Goal: Navigation & Orientation: Find specific page/section

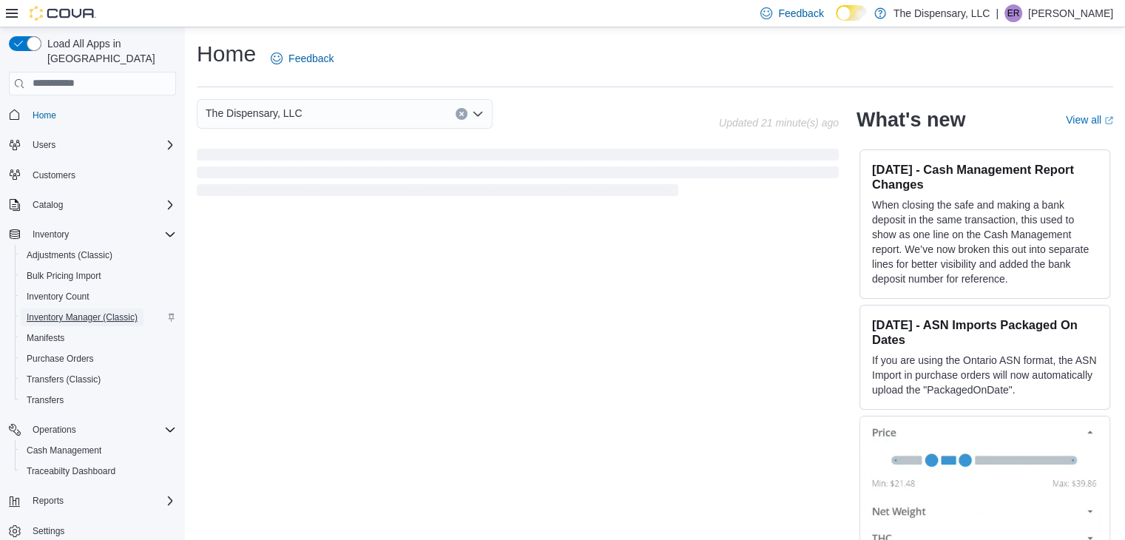
click at [139, 308] on link "Inventory Manager (Classic)" at bounding box center [82, 317] width 123 height 18
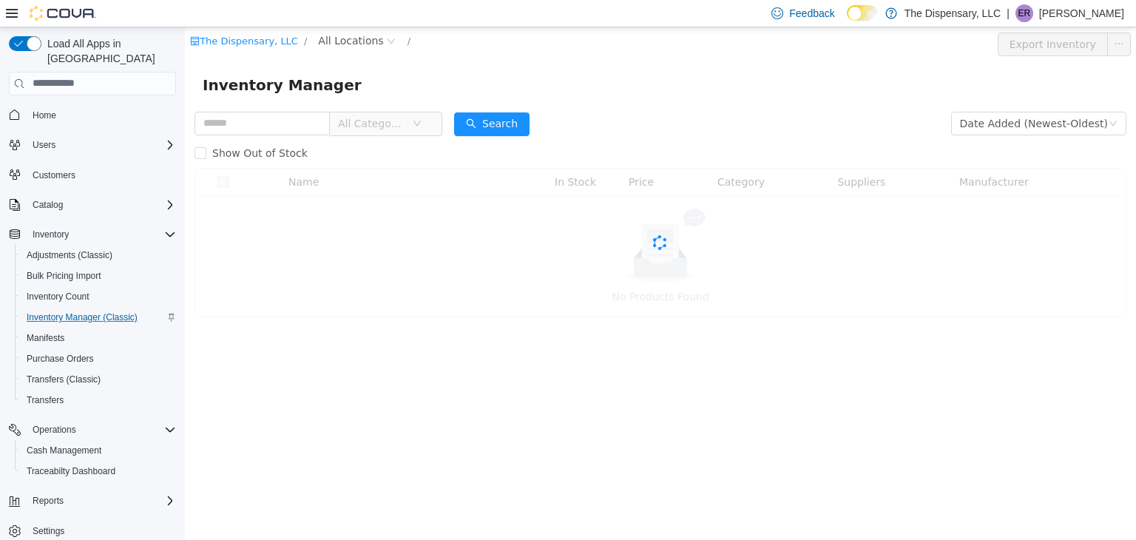
click at [348, 41] on span "All Locations" at bounding box center [350, 40] width 65 height 16
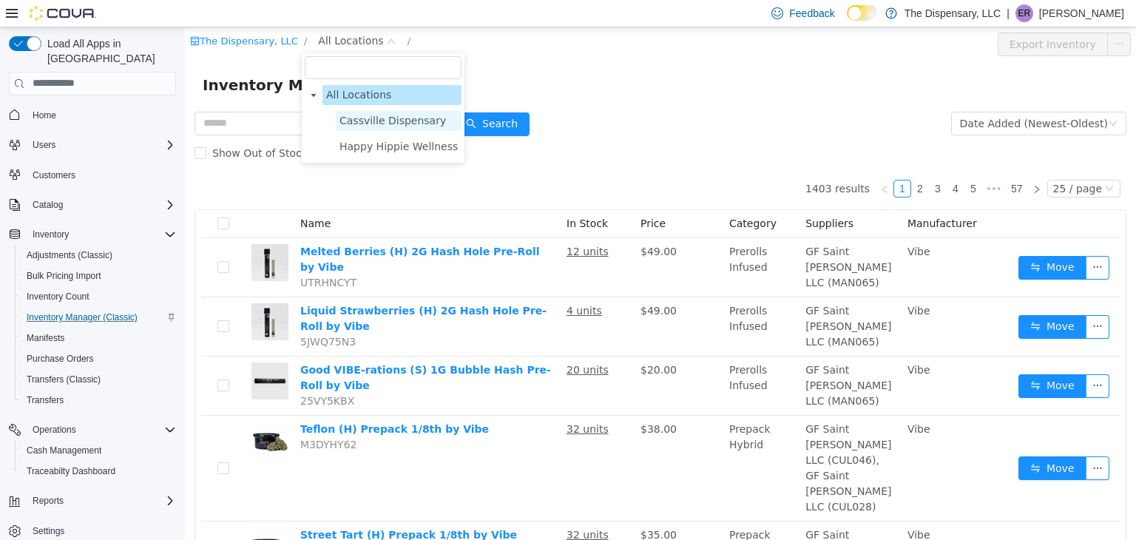
click at [366, 116] on span "Cassville Dispensary" at bounding box center [392, 120] width 106 height 12
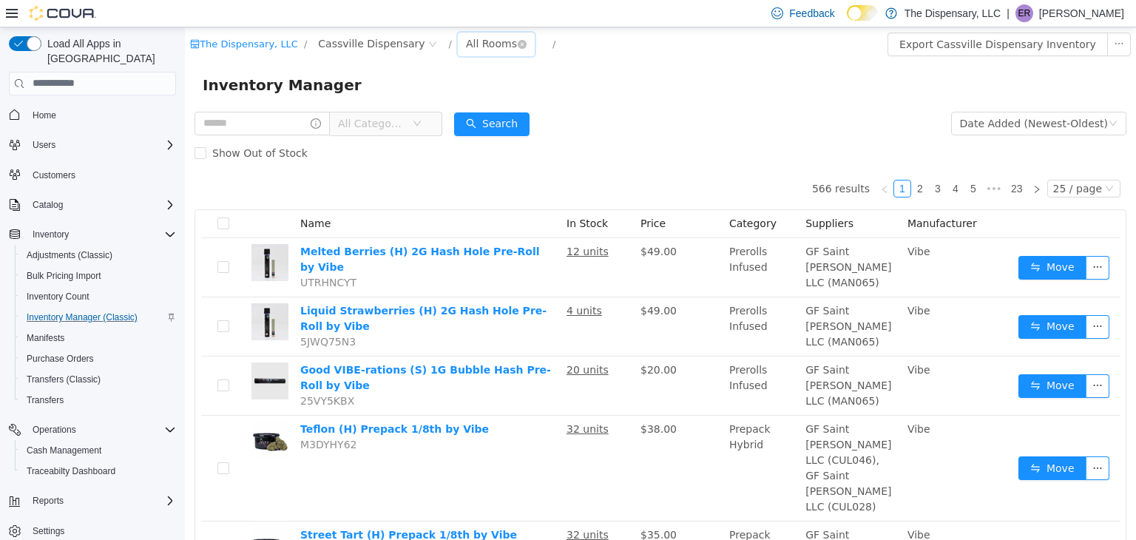
click at [470, 44] on div "All Rooms" at bounding box center [491, 43] width 51 height 22
click at [459, 117] on li "Back Room" at bounding box center [475, 121] width 89 height 24
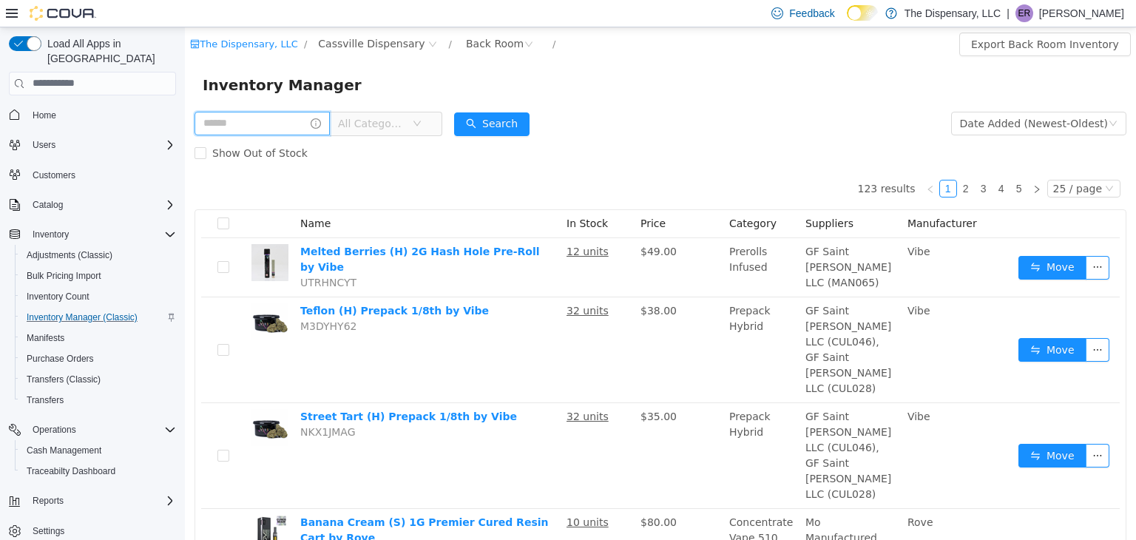
click at [248, 112] on input "text" at bounding box center [261, 123] width 135 height 24
type input "********"
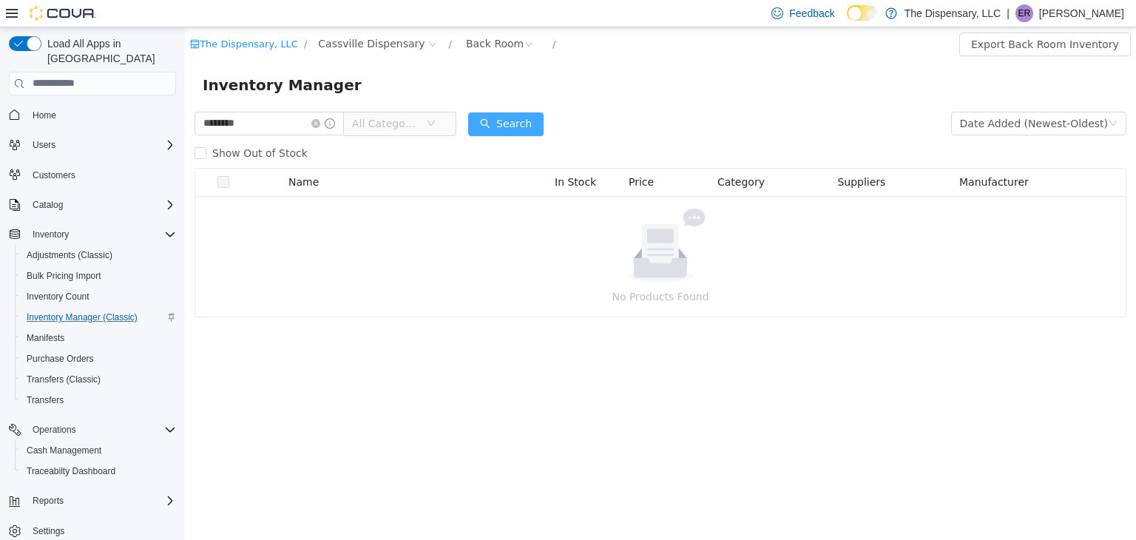
click at [487, 121] on button "Search" at bounding box center [505, 124] width 75 height 24
click at [81, 444] on span "Cash Management" at bounding box center [64, 450] width 75 height 12
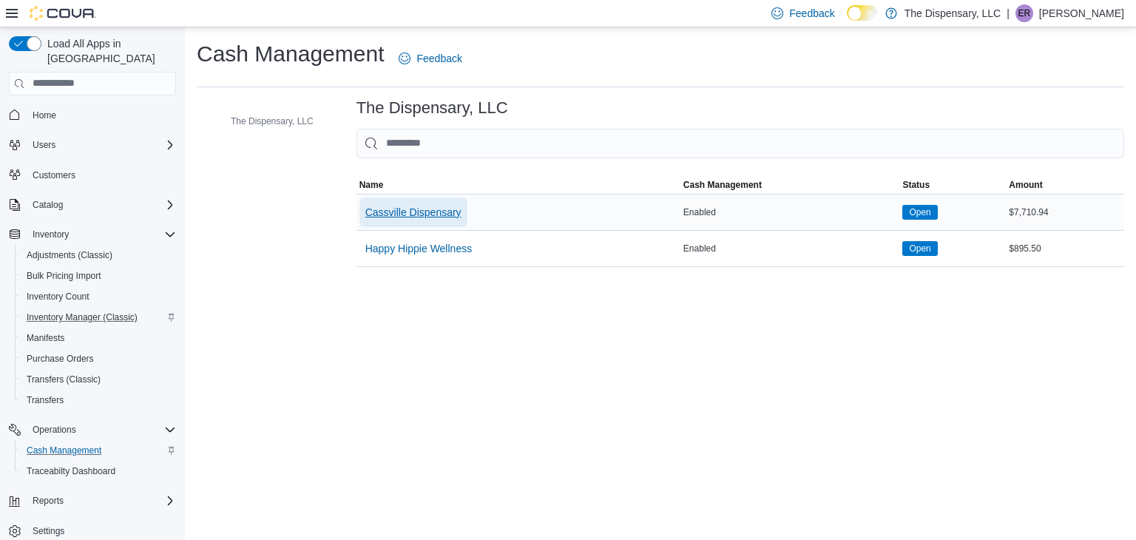
click at [402, 211] on span "Cassville Dispensary" at bounding box center [413, 212] width 96 height 15
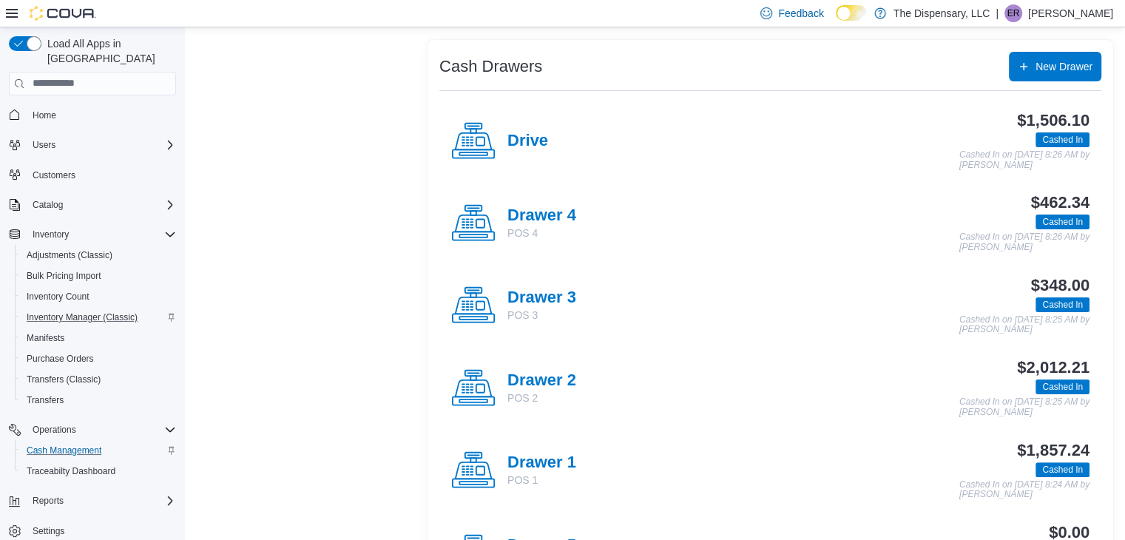
scroll to position [275, 0]
click at [557, 376] on h4 "Drawer 2" at bounding box center [541, 380] width 69 height 19
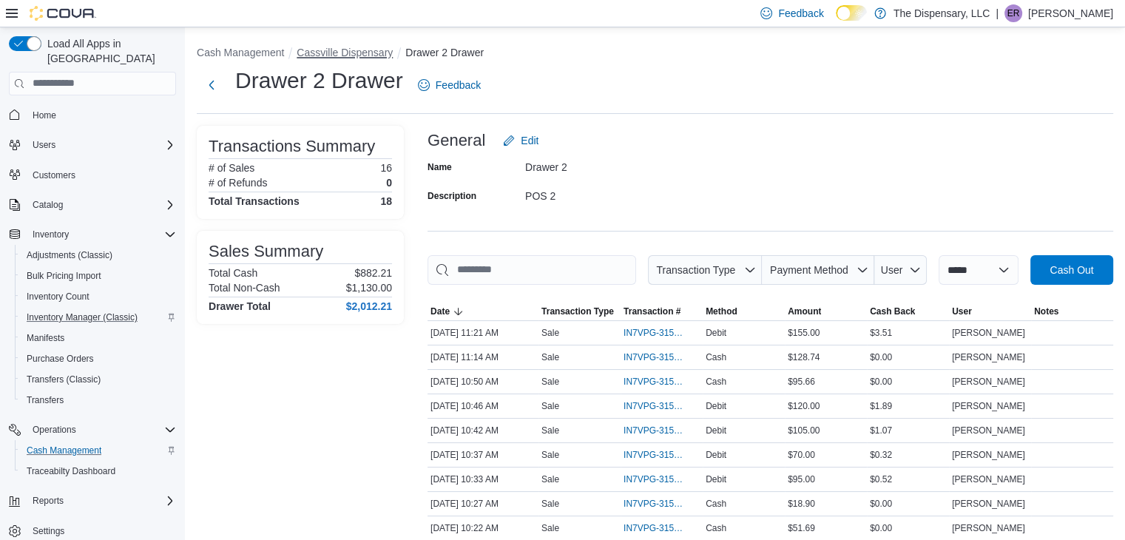
click at [316, 47] on button "Cassville Dispensary" at bounding box center [345, 53] width 96 height 12
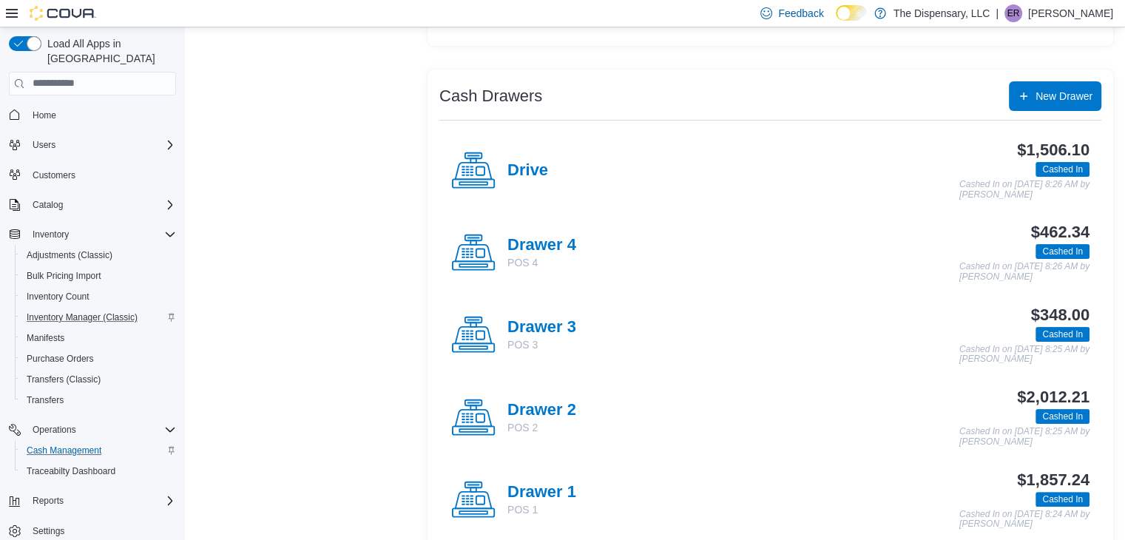
scroll to position [245, 0]
click at [532, 175] on h4 "Drive" at bounding box center [527, 171] width 41 height 19
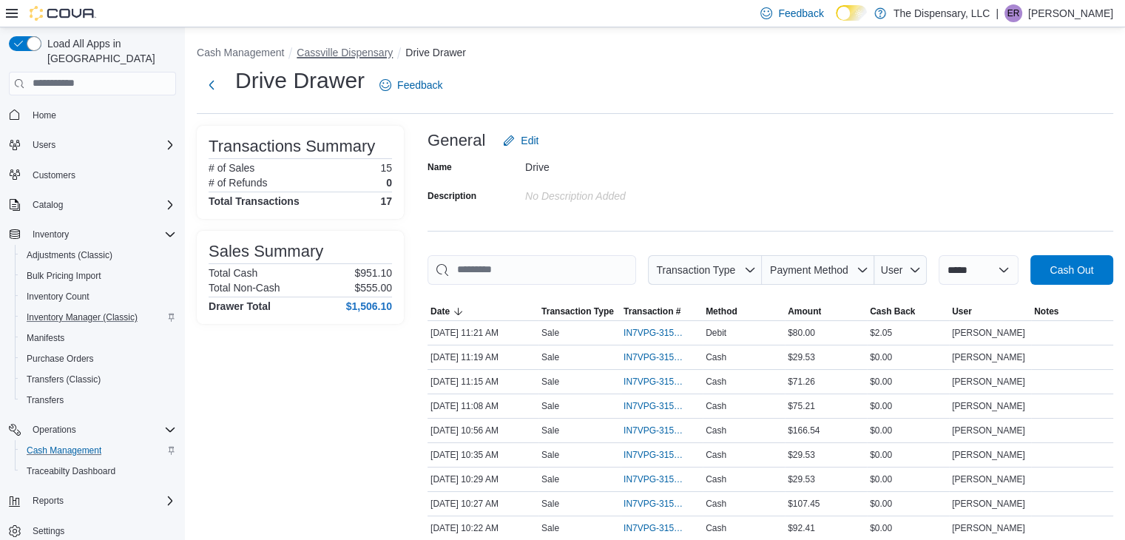
click at [380, 50] on button "Cassville Dispensary" at bounding box center [345, 53] width 96 height 12
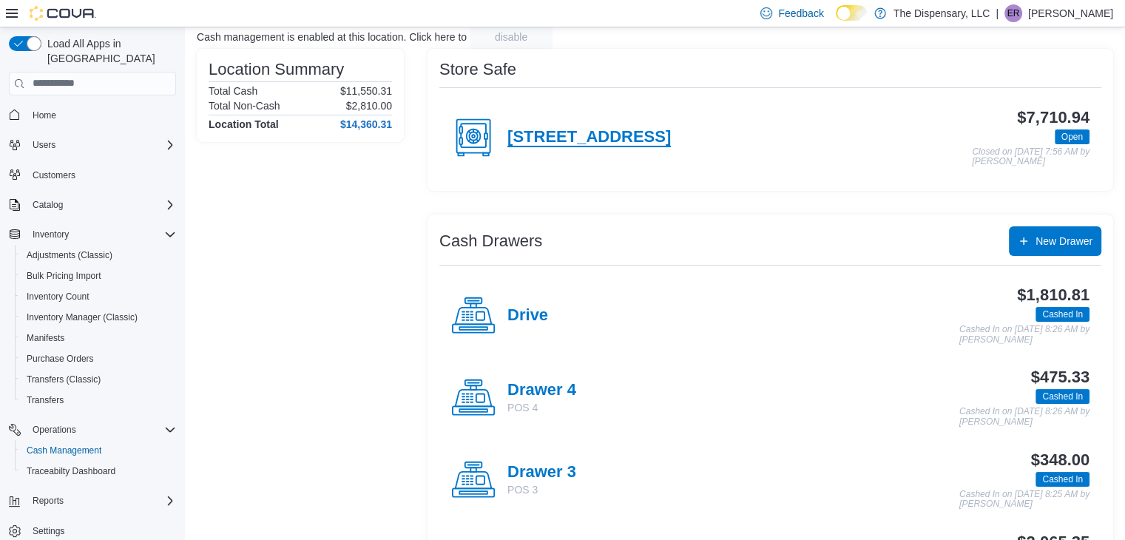
scroll to position [109, 0]
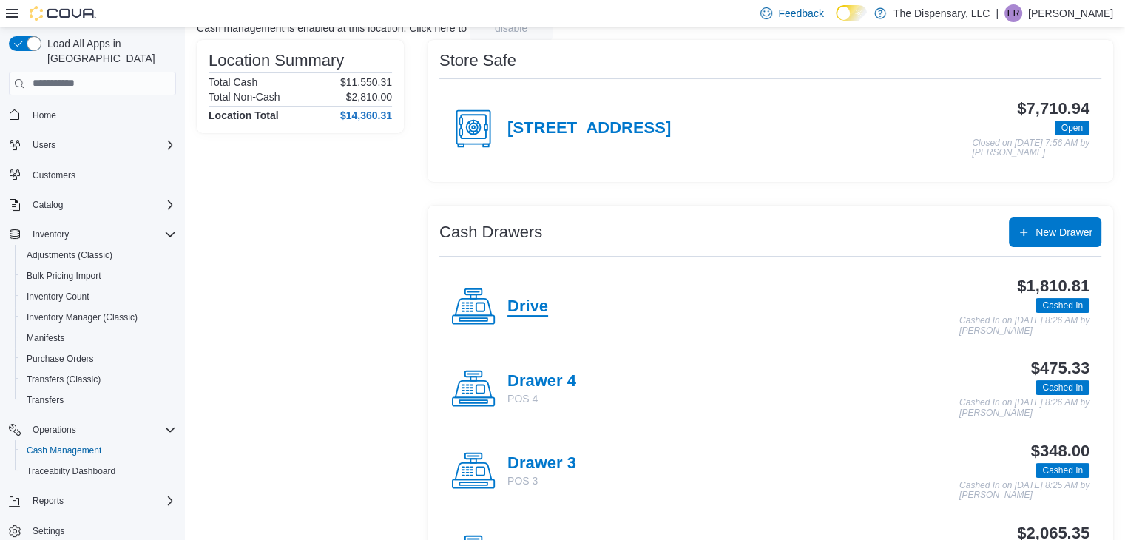
click at [520, 305] on h4 "Drive" at bounding box center [527, 306] width 41 height 19
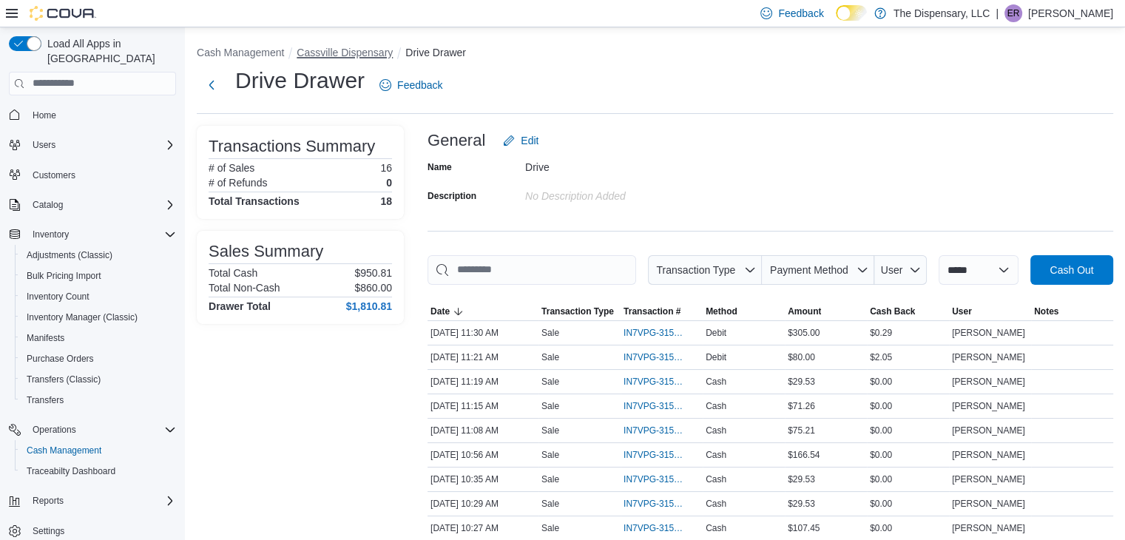
click at [330, 48] on button "Cassville Dispensary" at bounding box center [345, 53] width 96 height 12
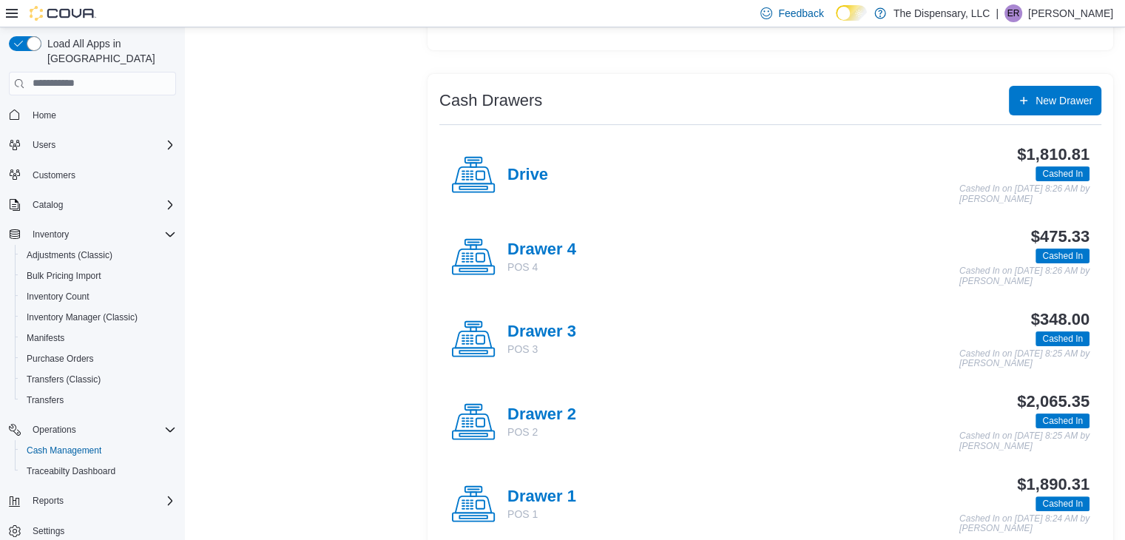
scroll to position [242, 0]
click at [538, 417] on h4 "Drawer 2" at bounding box center [541, 413] width 69 height 19
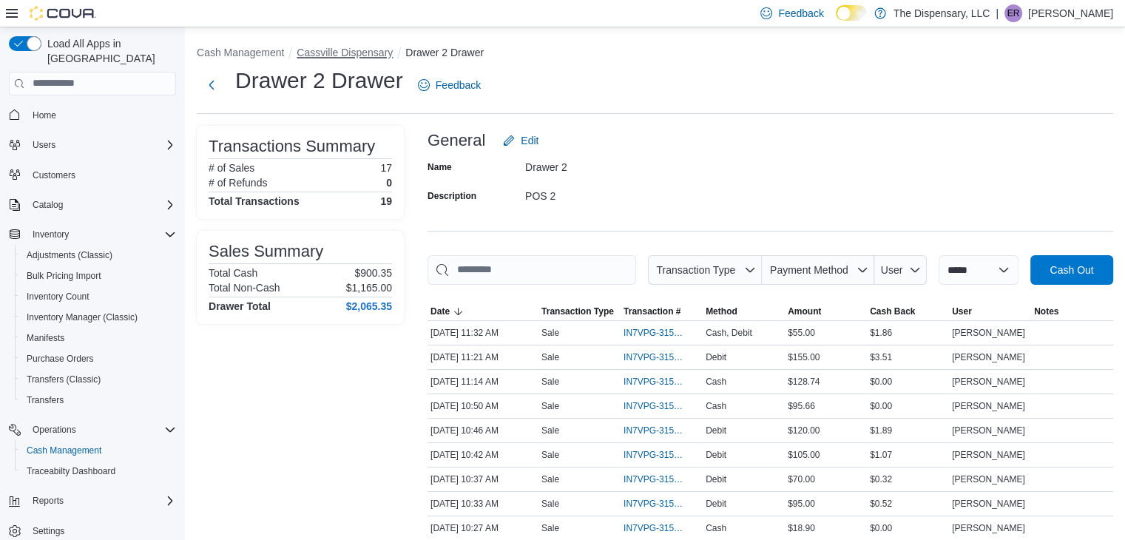
click at [311, 50] on button "Cassville Dispensary" at bounding box center [345, 53] width 96 height 12
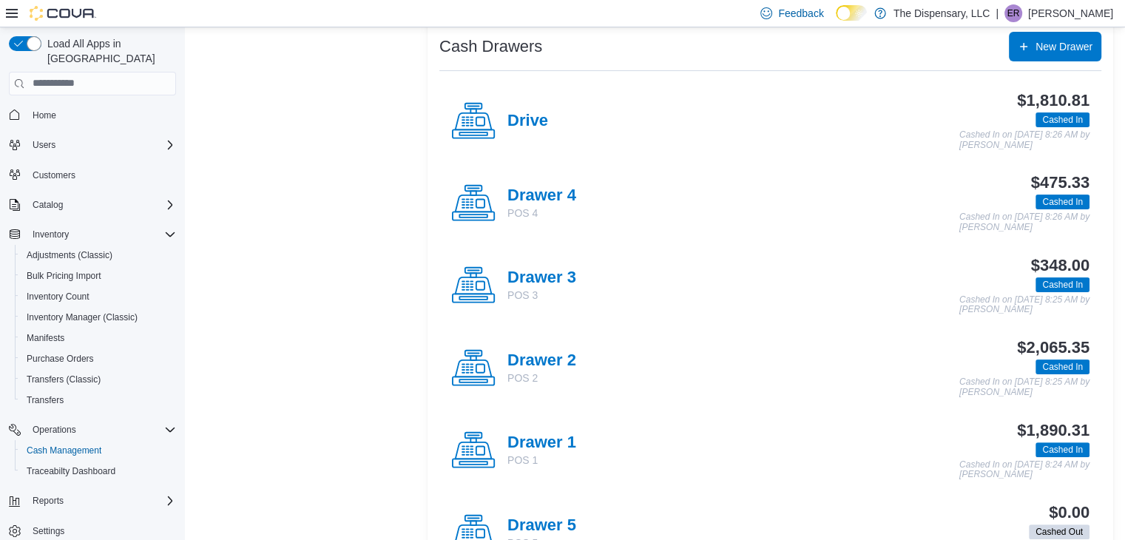
scroll to position [393, 0]
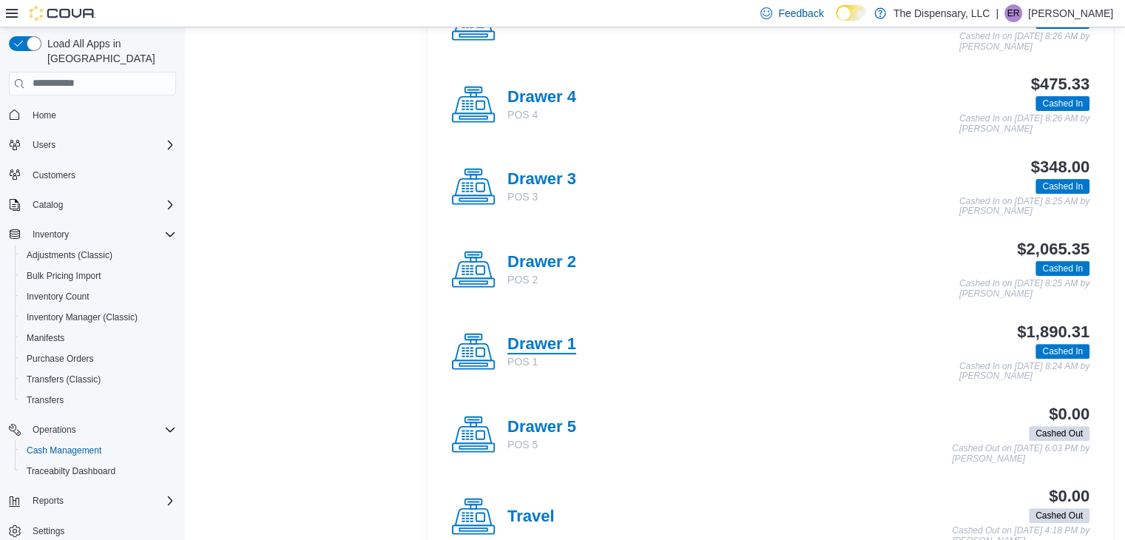
click at [563, 349] on h4 "Drawer 1" at bounding box center [541, 344] width 69 height 19
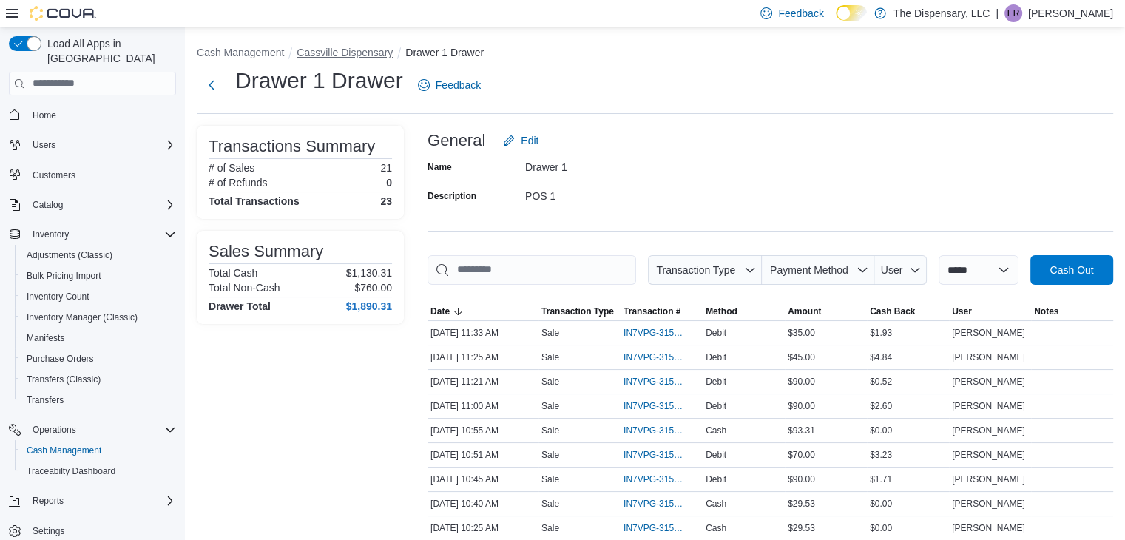
click at [322, 58] on button "Cassville Dispensary" at bounding box center [345, 53] width 96 height 12
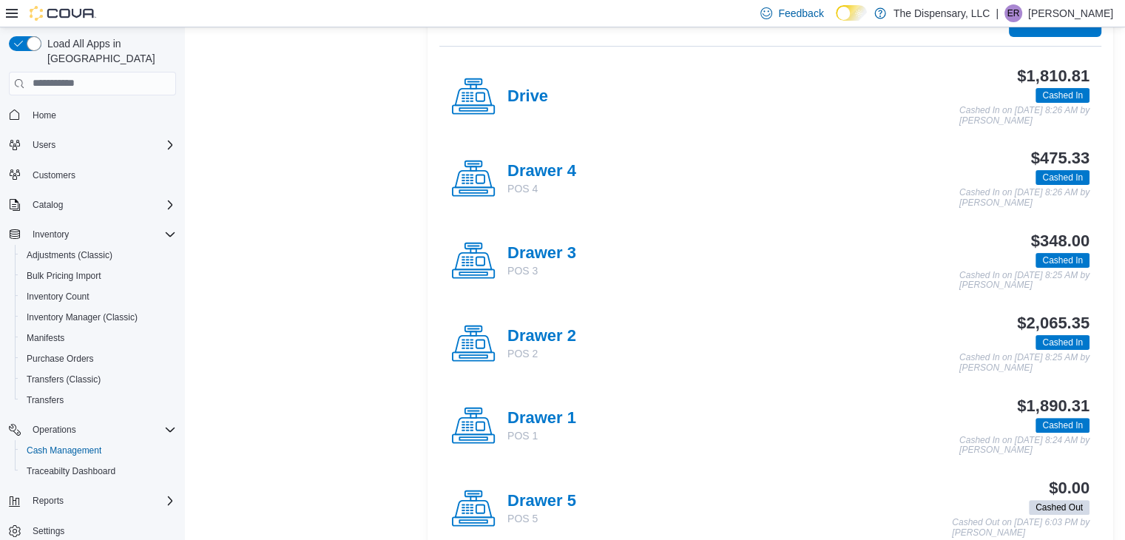
scroll to position [321, 0]
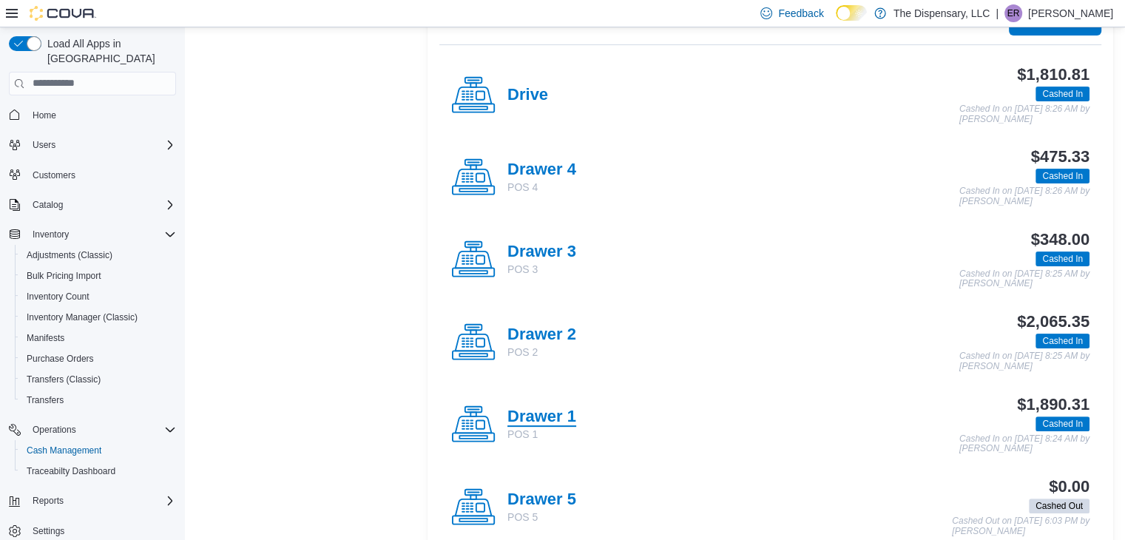
click at [575, 414] on h4 "Drawer 1" at bounding box center [541, 416] width 69 height 19
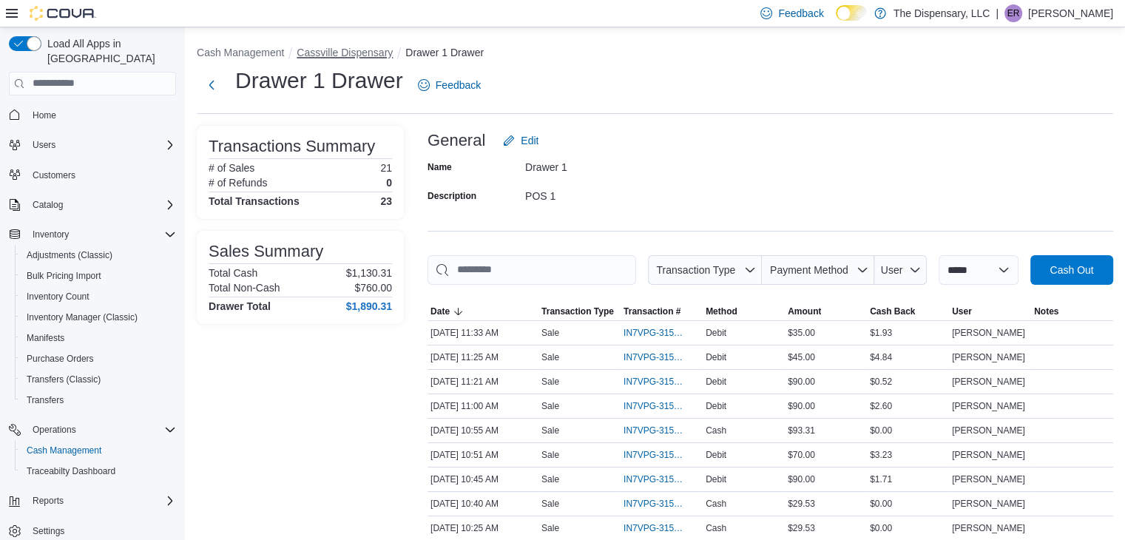
click at [362, 58] on button "Cassville Dispensary" at bounding box center [345, 53] width 96 height 12
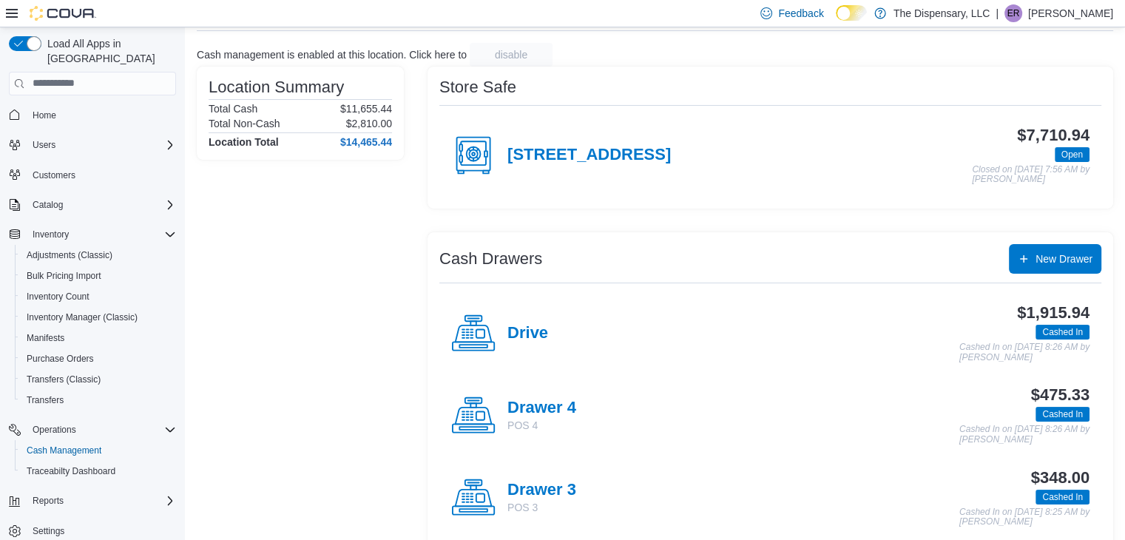
scroll to position [83, 0]
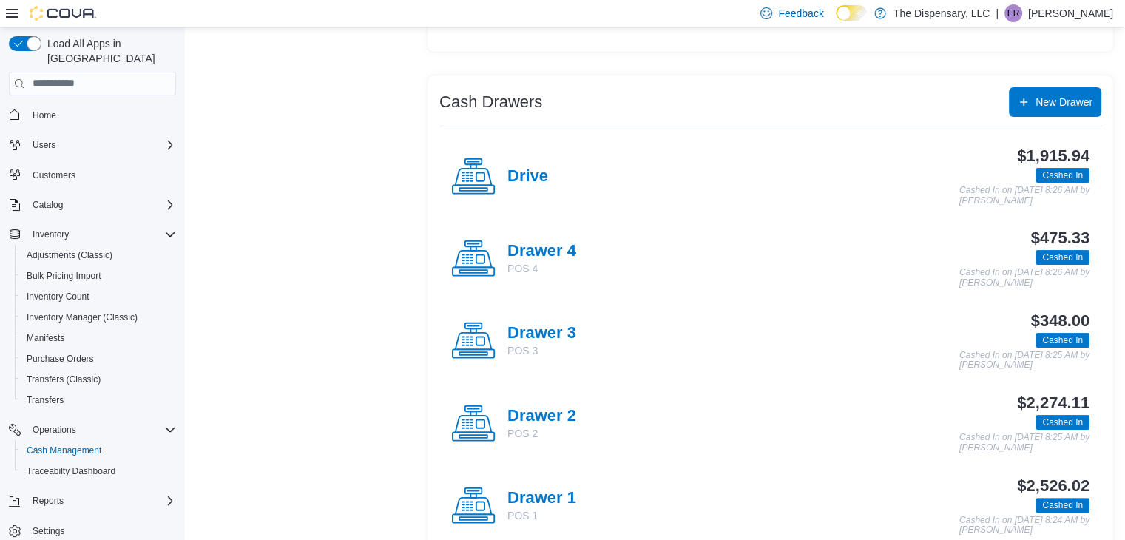
scroll to position [242, 0]
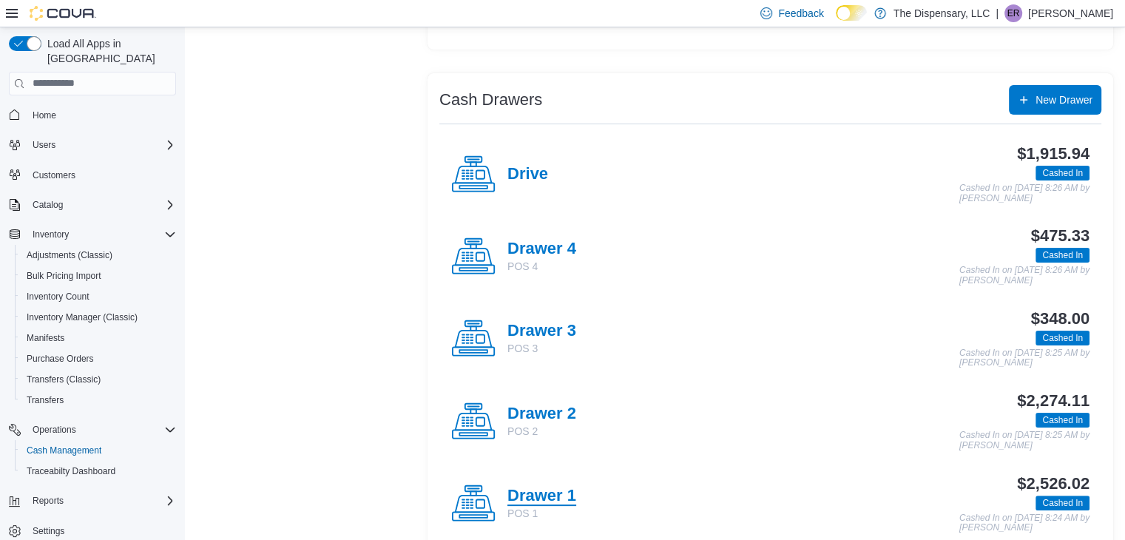
click at [552, 487] on h4 "Drawer 1" at bounding box center [541, 496] width 69 height 19
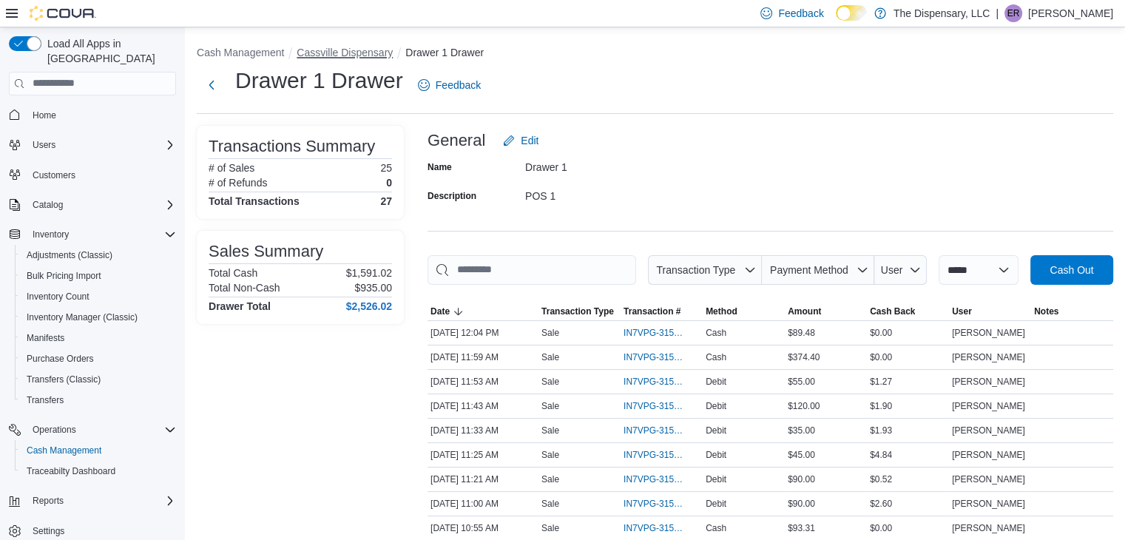
click at [353, 54] on button "Cassville Dispensary" at bounding box center [345, 53] width 96 height 12
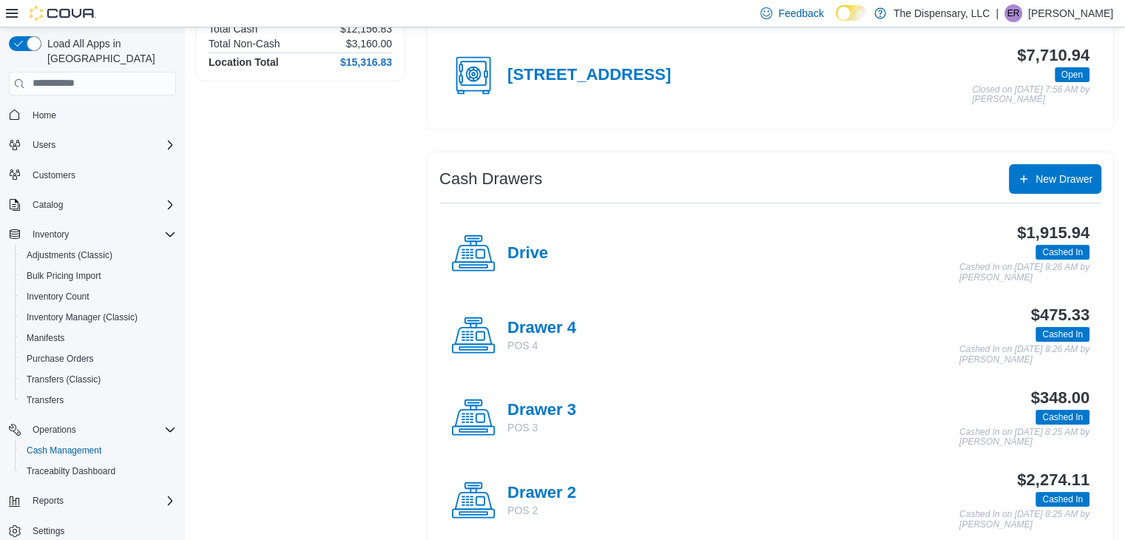
scroll to position [164, 0]
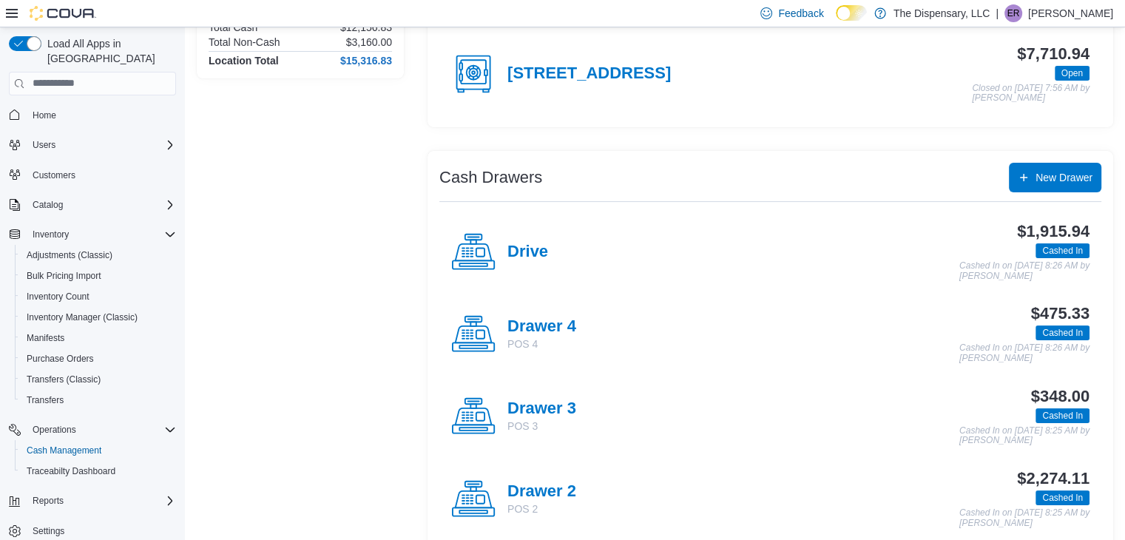
click at [549, 257] on div "$1,915.94 Cashed In Cashed In on October 11, 2025 8:26 AM by Benjamin Nichols" at bounding box center [818, 252] width 541 height 58
click at [540, 253] on h4 "Drive" at bounding box center [527, 252] width 41 height 19
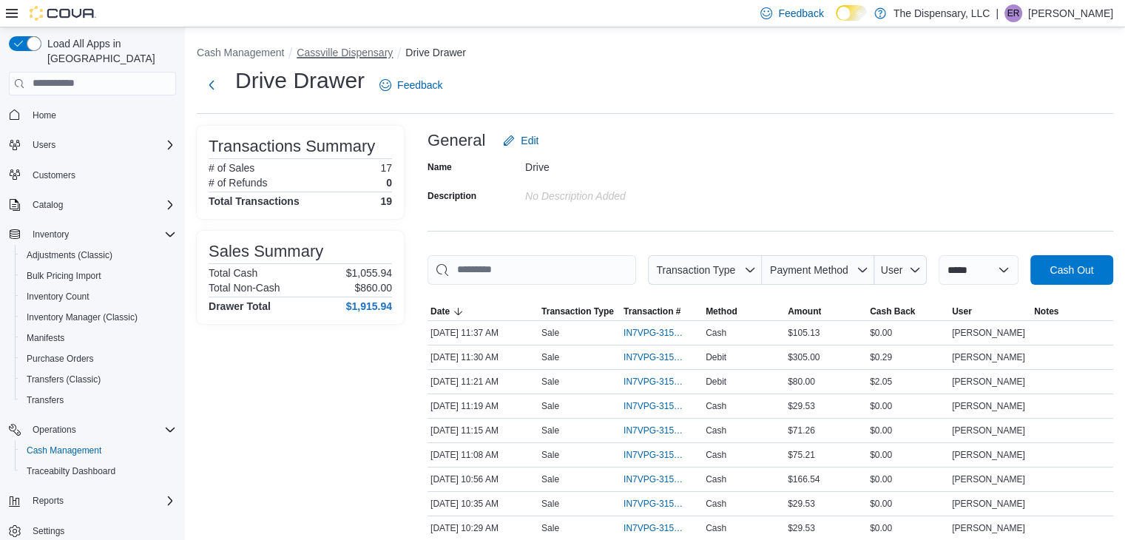
click at [376, 57] on button "Cassville Dispensary" at bounding box center [345, 53] width 96 height 12
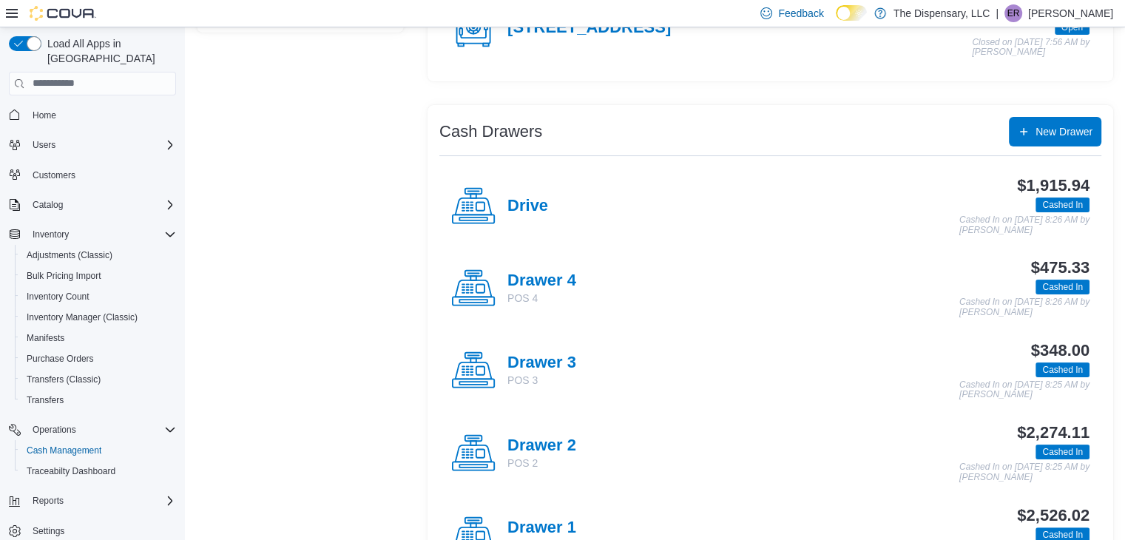
scroll to position [367, 0]
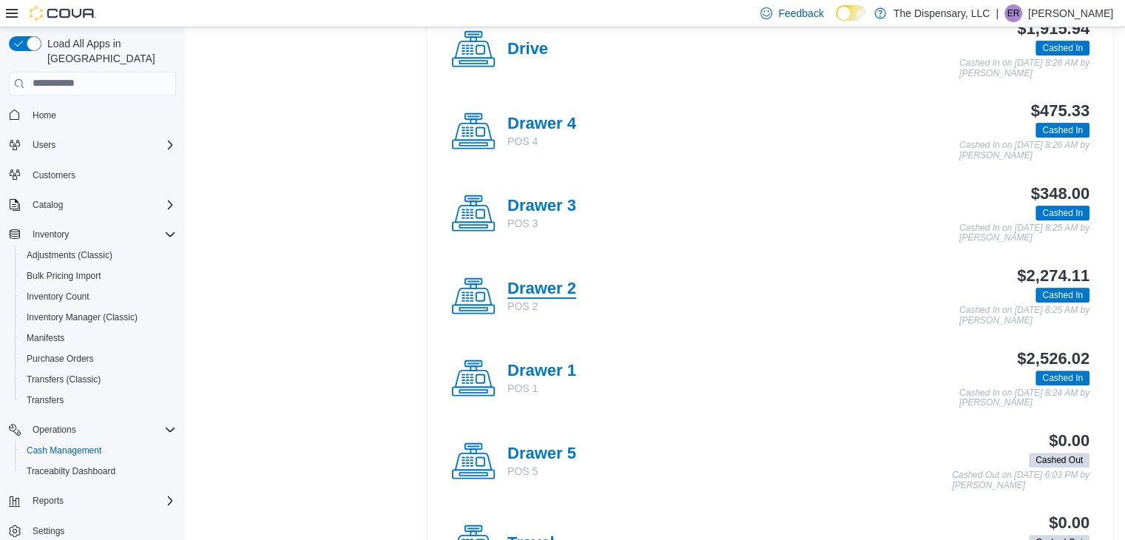
click at [555, 292] on h4 "Drawer 2" at bounding box center [541, 288] width 69 height 19
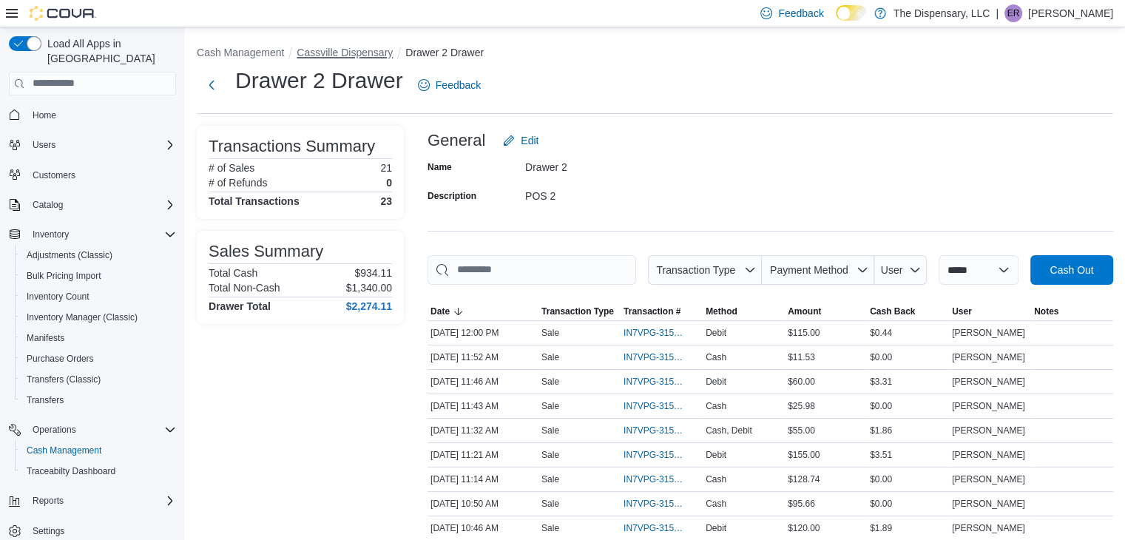
click at [368, 53] on button "Cassville Dispensary" at bounding box center [345, 53] width 96 height 12
